Goal: Information Seeking & Learning: Learn about a topic

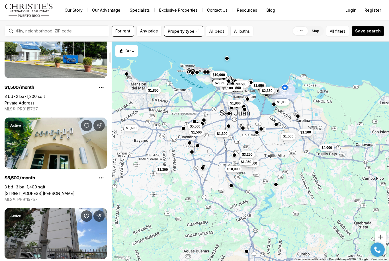
click at [34, 101] on link "Private Address" at bounding box center [20, 103] width 30 height 5
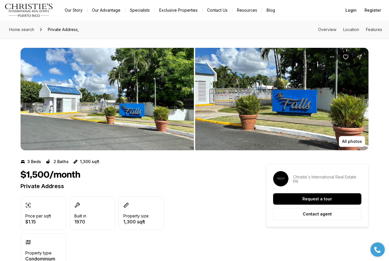
click at [293, 114] on img "View image gallery" at bounding box center [281, 99] width 173 height 103
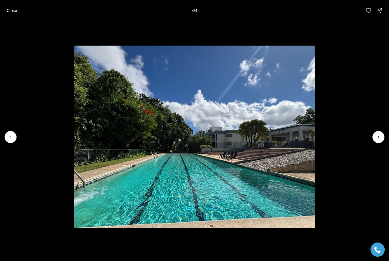
click at [381, 141] on div at bounding box center [378, 137] width 12 height 12
click at [316, 133] on img "4 of 4" at bounding box center [195, 137] width 242 height 183
click at [381, 138] on div at bounding box center [378, 137] width 12 height 12
click at [13, 8] on p "Close" at bounding box center [12, 10] width 10 height 5
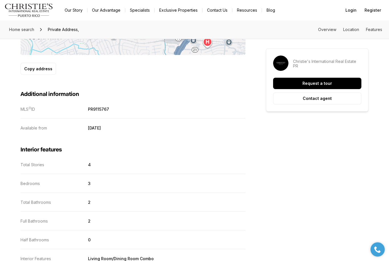
scroll to position [368, 0]
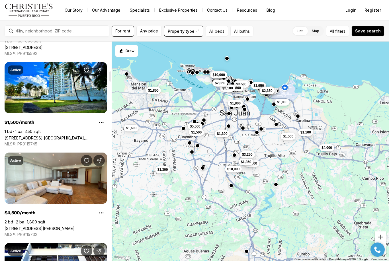
scroll to position [624, 0]
